Goal: Task Accomplishment & Management: Use online tool/utility

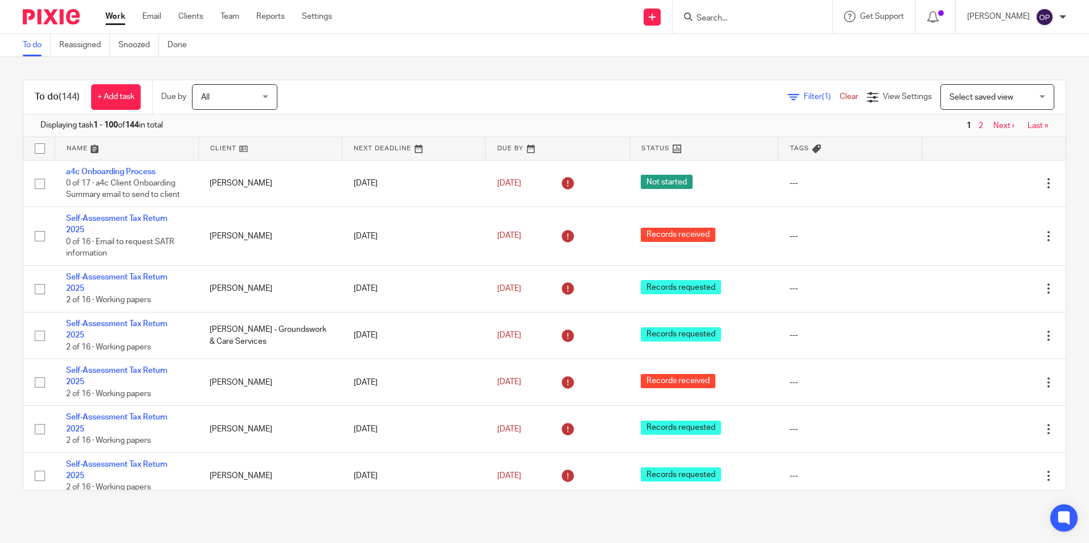
click at [739, 19] on input "Search" at bounding box center [746, 19] width 102 height 10
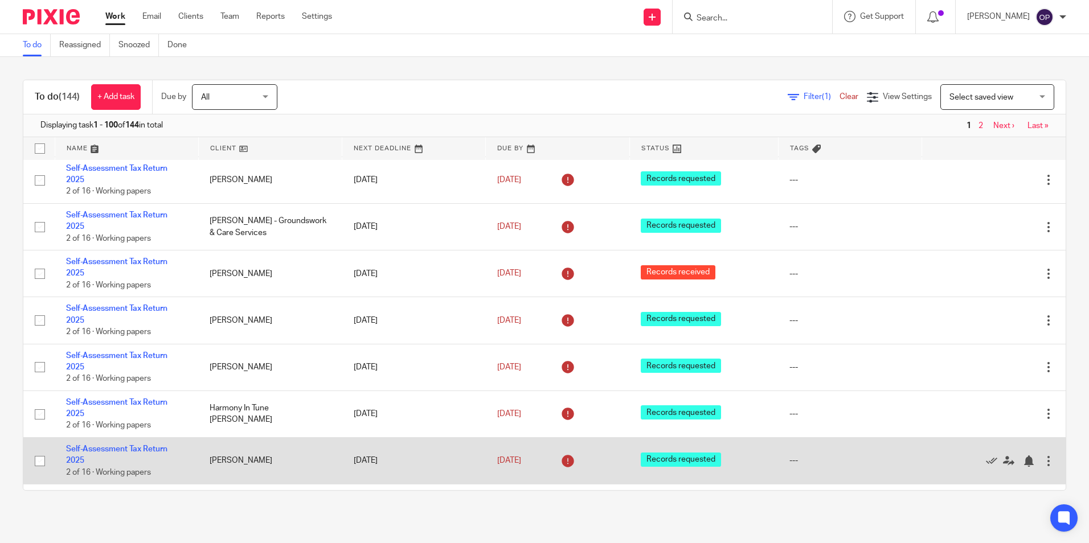
scroll to position [285, 0]
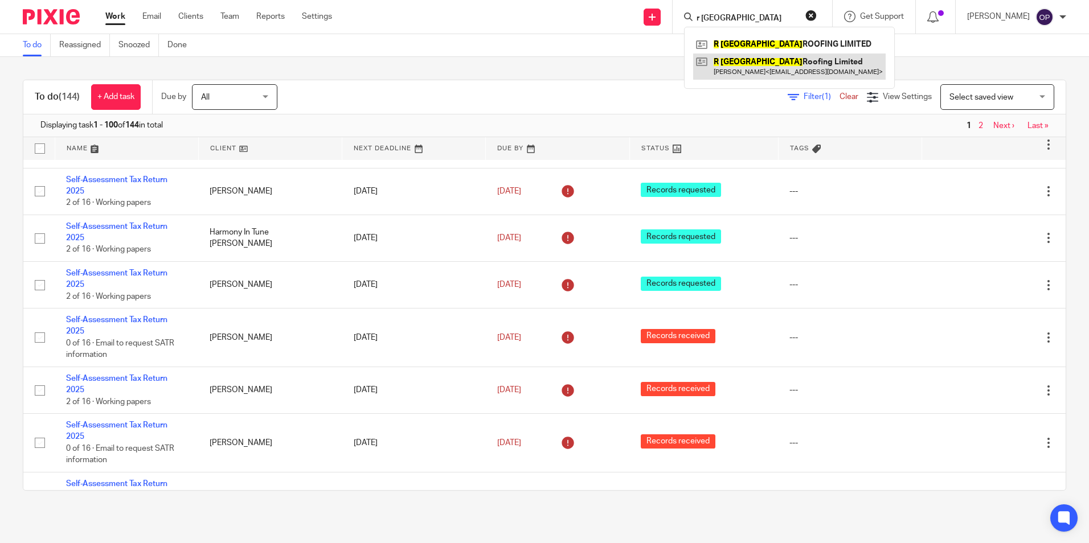
type input "r [GEOGRAPHIC_DATA]"
click at [786, 62] on link at bounding box center [789, 67] width 192 height 26
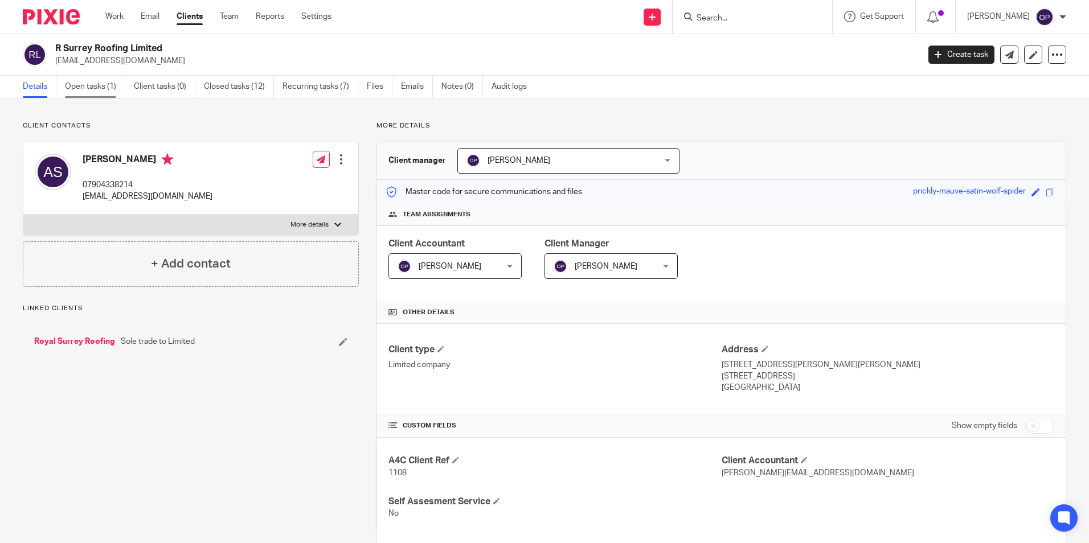
click at [77, 91] on link "Open tasks (1)" at bounding box center [95, 87] width 60 height 22
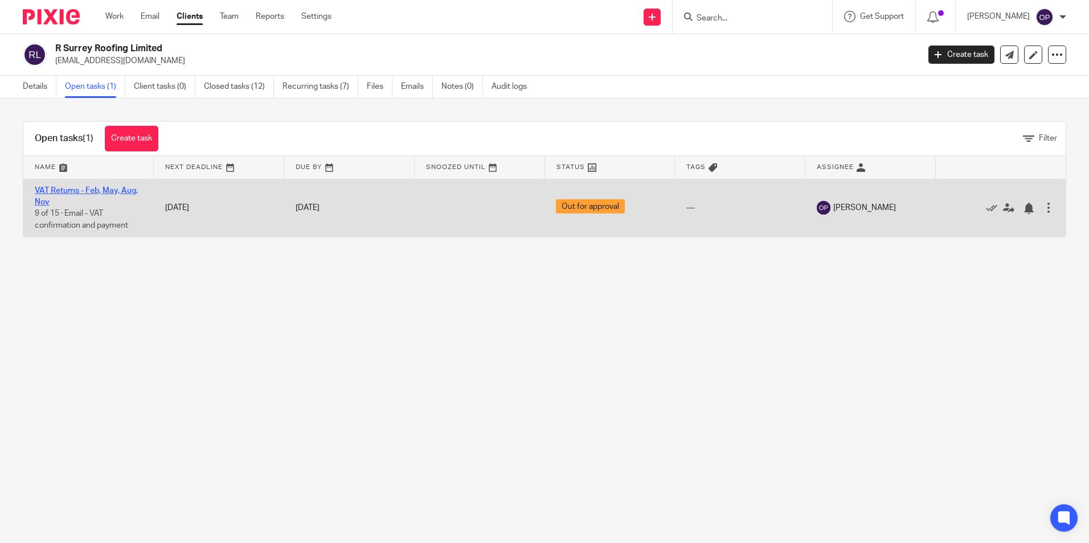
click at [125, 190] on link "VAT Returns - Feb, May, Aug, Nov" at bounding box center [86, 196] width 103 height 19
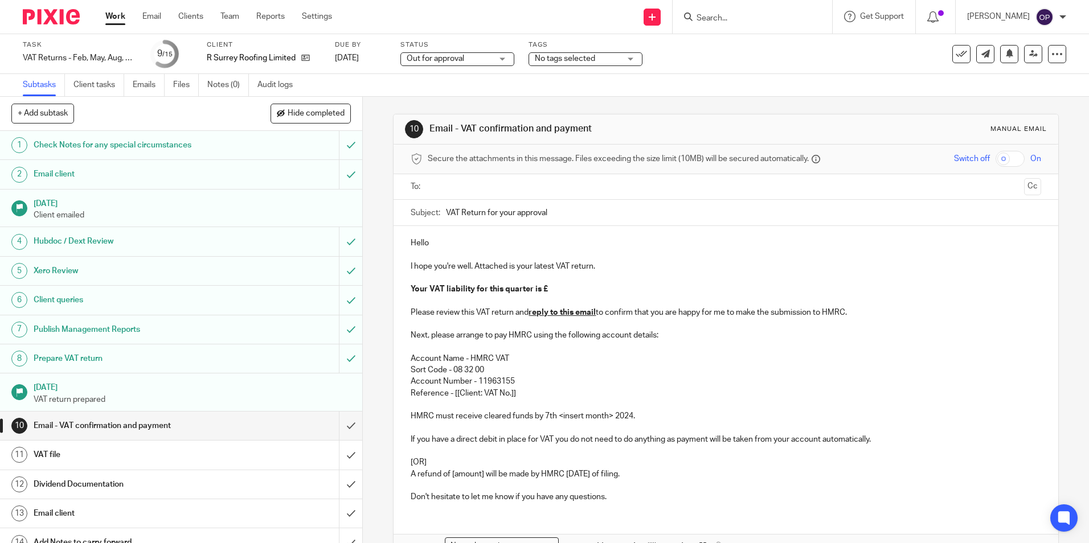
click at [466, 186] on input "text" at bounding box center [725, 186] width 587 height 13
click at [507, 245] on p "Hello" at bounding box center [725, 245] width 630 height 11
click at [548, 288] on p "Your VAT liability for this quarter is £" at bounding box center [725, 291] width 630 height 11
